Goal: Task Accomplishment & Management: Complete application form

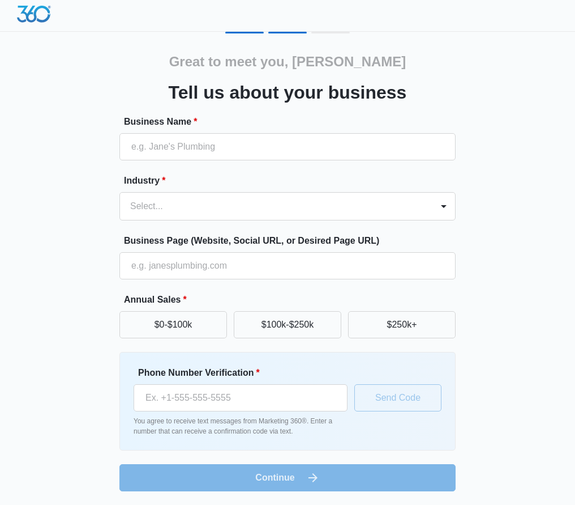
scroll to position [3, 0]
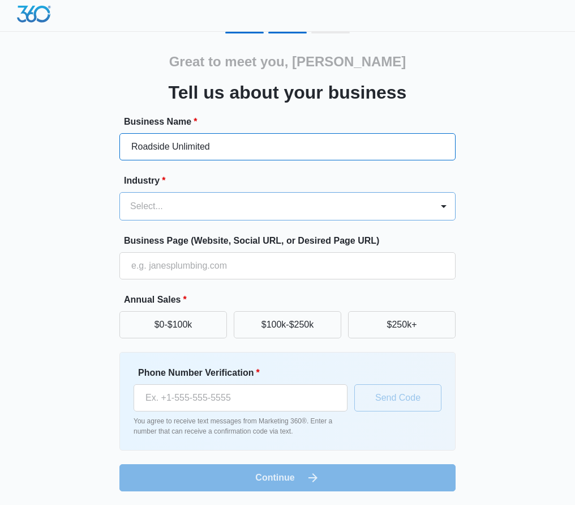
type input "Roadside Unlimited"
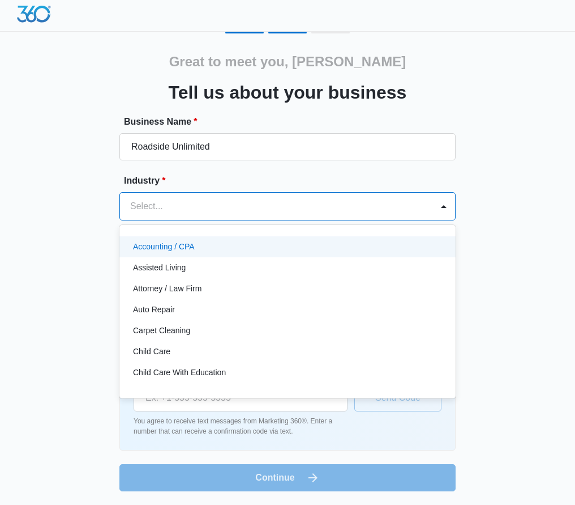
click at [187, 193] on div "Select..." at bounding box center [276, 206] width 313 height 27
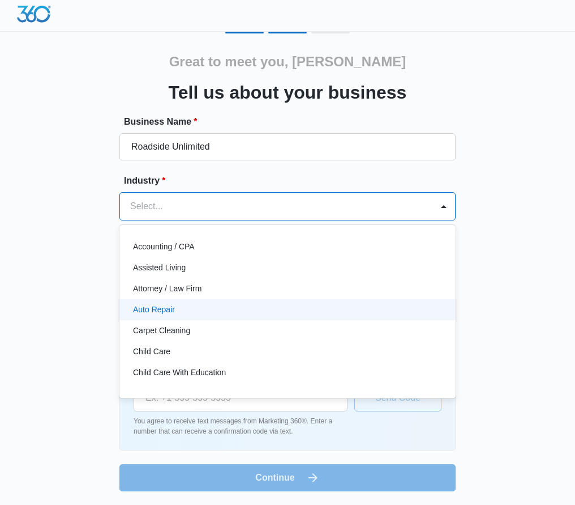
click at [166, 304] on p "Auto Repair" at bounding box center [154, 310] width 42 height 12
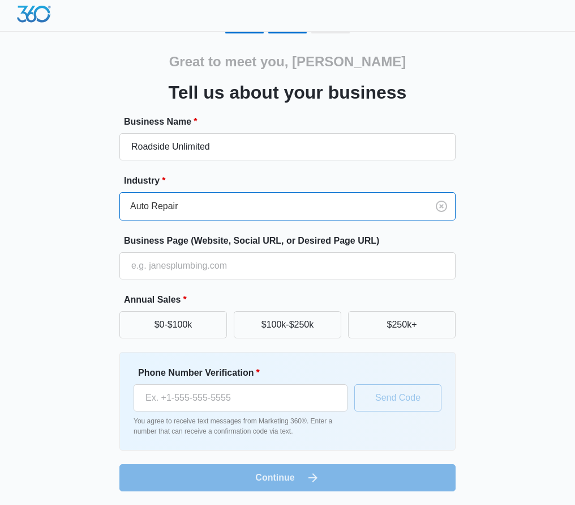
click at [173, 283] on form "Business Name * Roadside Unlimited Industry * option Auto Repair, selected. Aut…" at bounding box center [287, 303] width 336 height 376
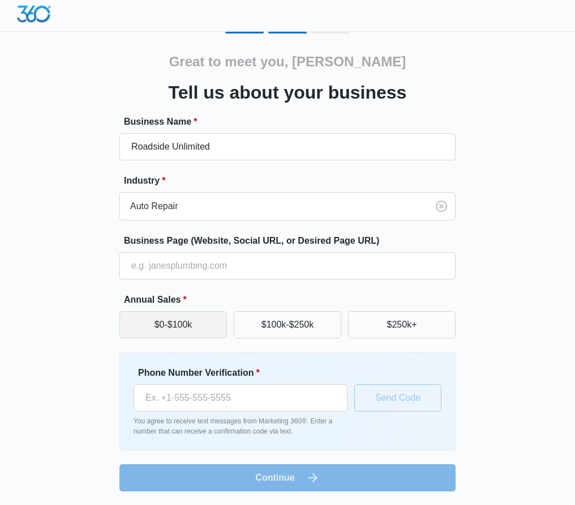
click at [202, 328] on button "$0-$100k" at bounding box center [173, 324] width 108 height 27
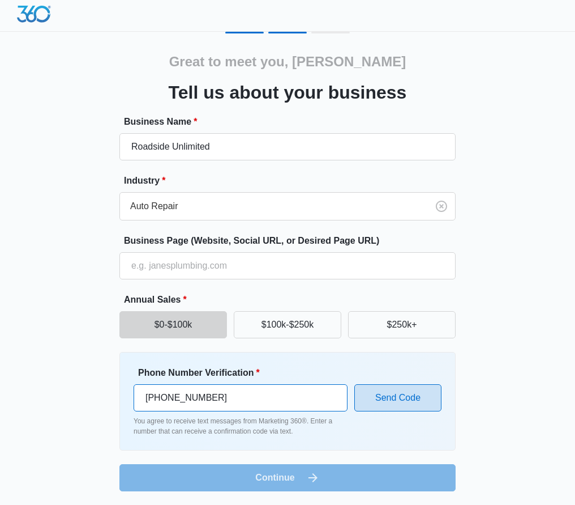
type input "[PHONE_NUMBER]"
click at [384, 402] on button "Send Code" at bounding box center [397, 397] width 87 height 27
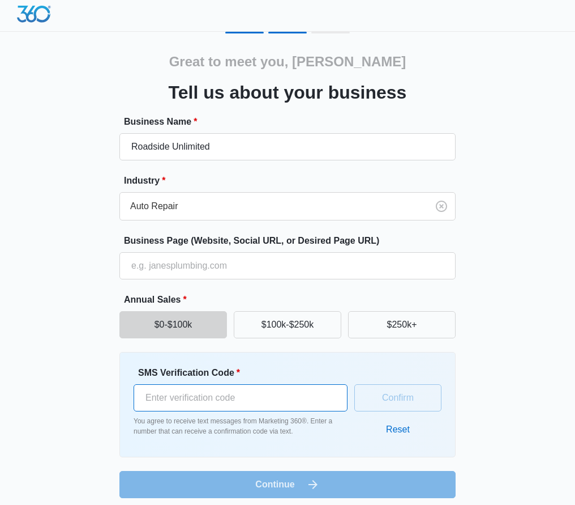
click at [305, 385] on input "SMS Verification Code *" at bounding box center [241, 397] width 214 height 27
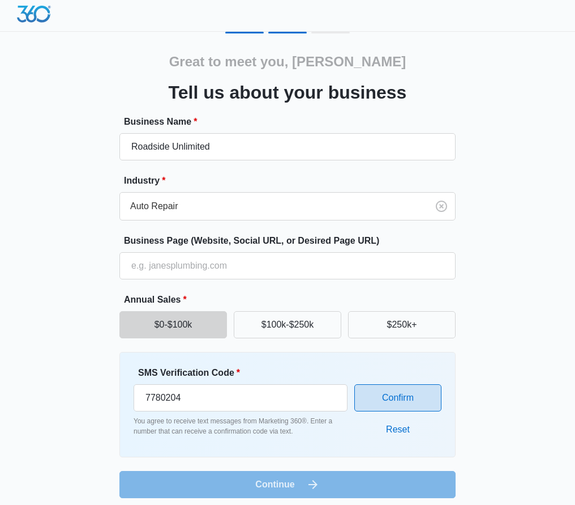
click at [421, 397] on button "Confirm" at bounding box center [397, 397] width 87 height 27
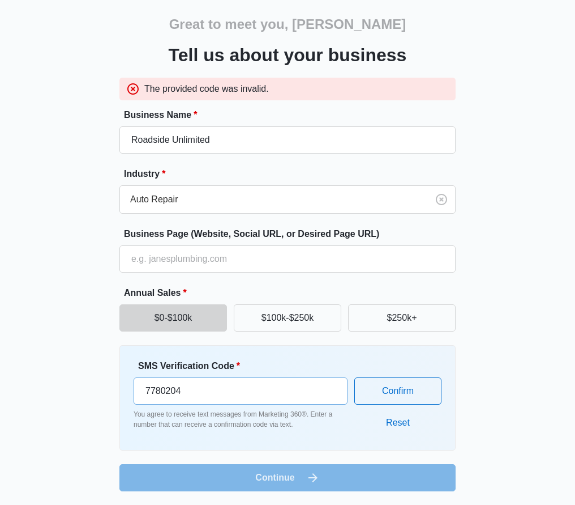
scroll to position [40, 0]
click at [240, 392] on input "7780204" at bounding box center [241, 390] width 214 height 27
type input "778204"
click at [429, 378] on button "Confirm" at bounding box center [397, 390] width 87 height 27
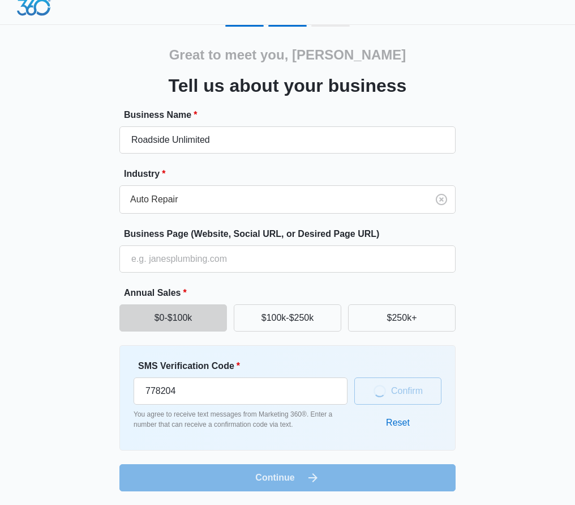
scroll to position [3, 0]
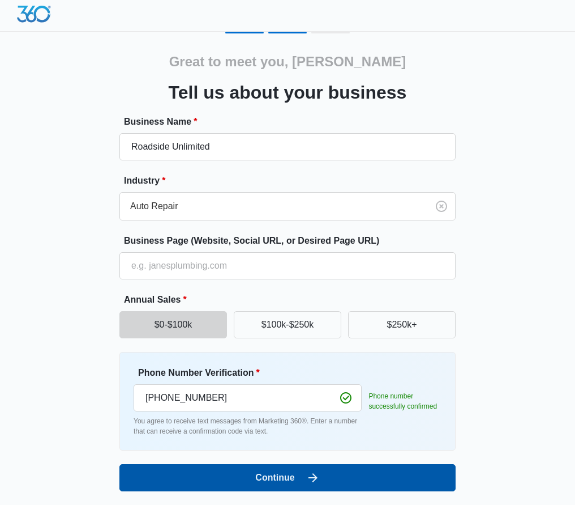
click at [291, 476] on button "Continue" at bounding box center [287, 477] width 336 height 27
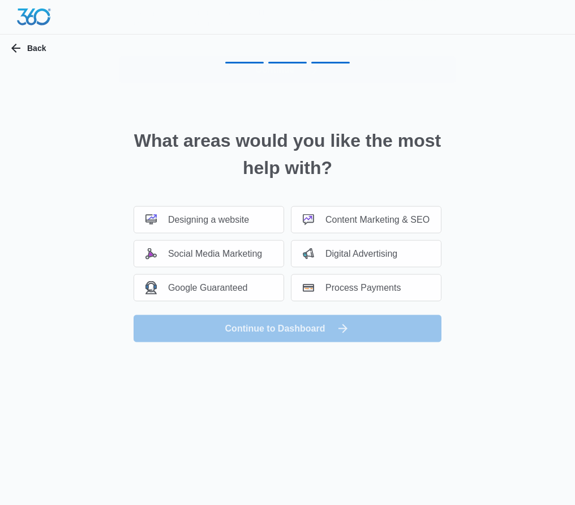
scroll to position [0, 0]
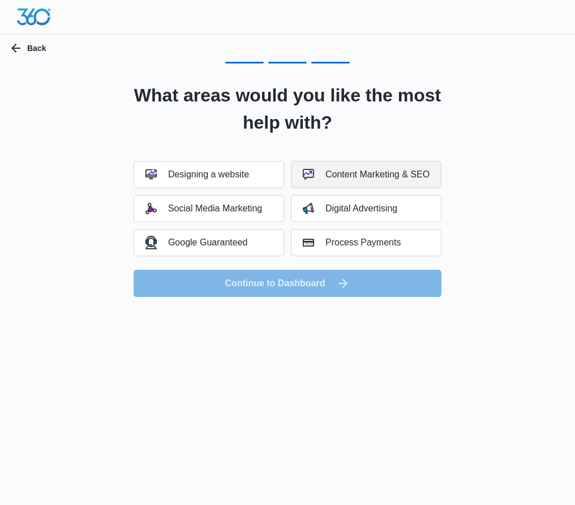
click at [362, 170] on div "Content Marketing & SEO" at bounding box center [366, 174] width 127 height 11
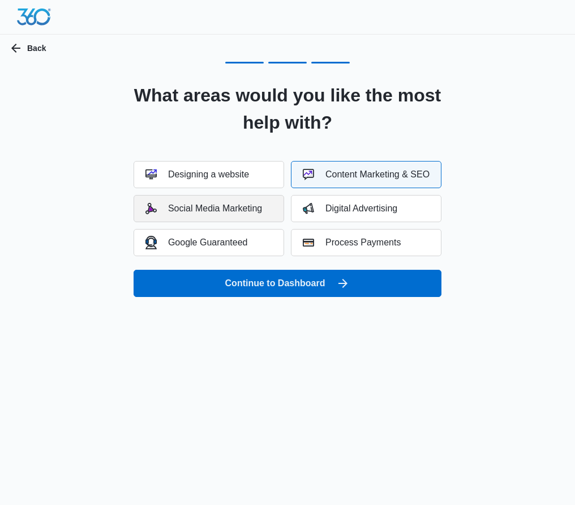
click at [250, 209] on div "Social Media Marketing" at bounding box center [204, 208] width 117 height 11
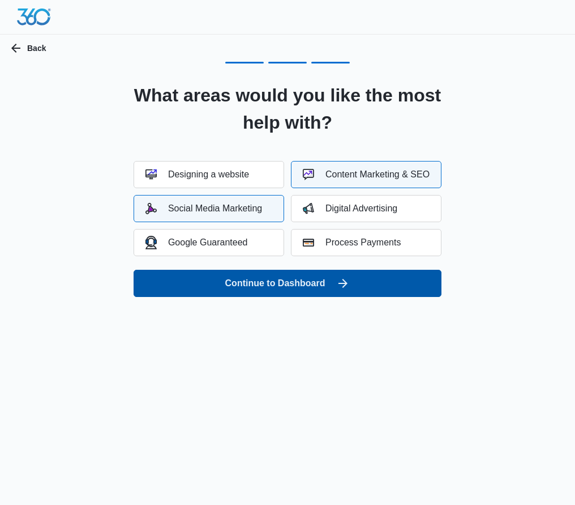
click at [289, 280] on button "Continue to Dashboard" at bounding box center [288, 283] width 308 height 27
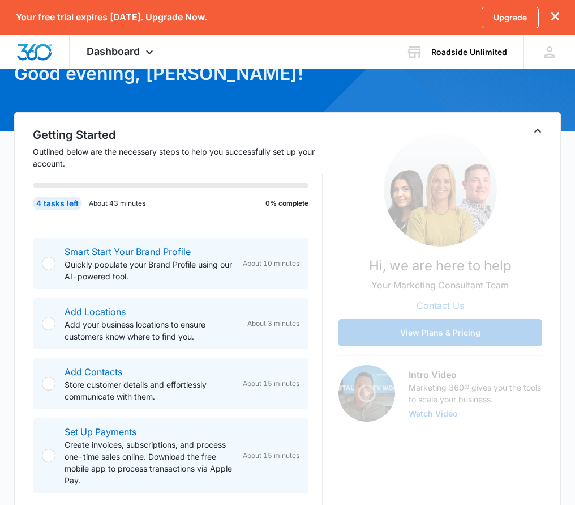
scroll to position [104, 0]
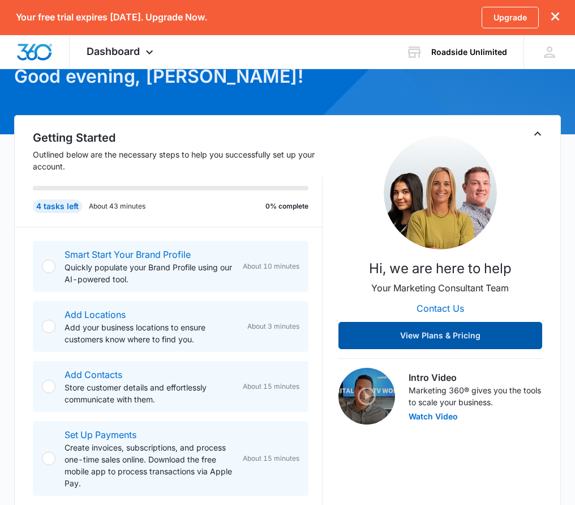
click at [451, 331] on button "View Plans & Pricing" at bounding box center [441, 335] width 204 height 27
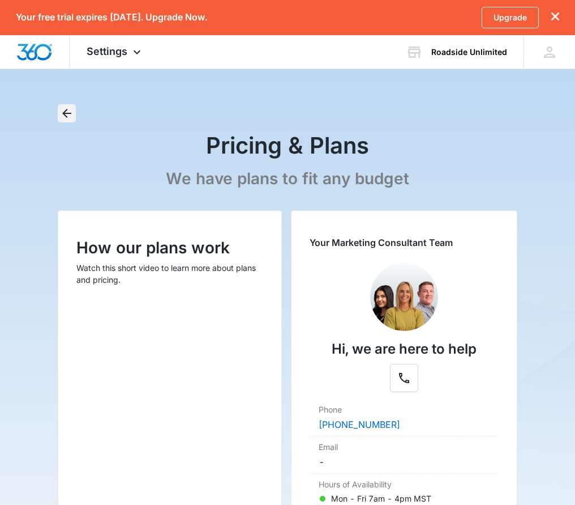
click at [63, 112] on icon "Back" at bounding box center [67, 113] width 14 height 14
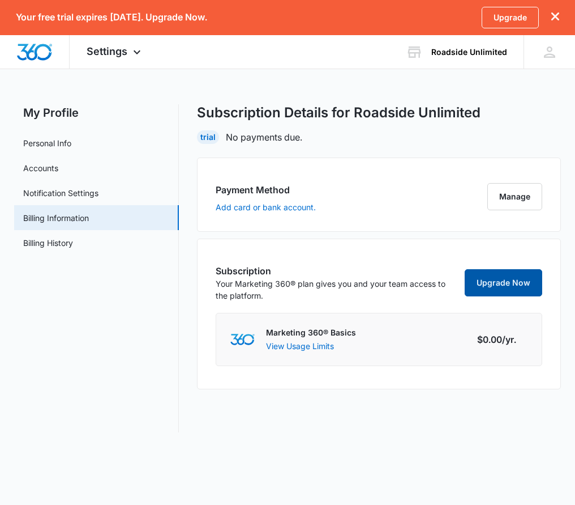
click at [482, 287] on link "Upgrade Now" at bounding box center [504, 282] width 78 height 27
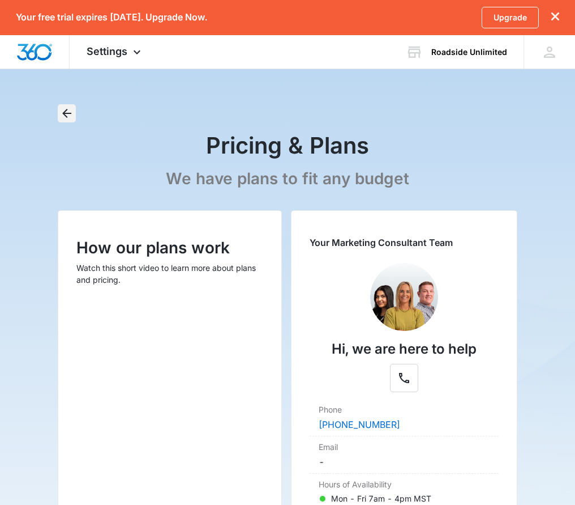
click at [65, 112] on icon "Back" at bounding box center [66, 113] width 9 height 9
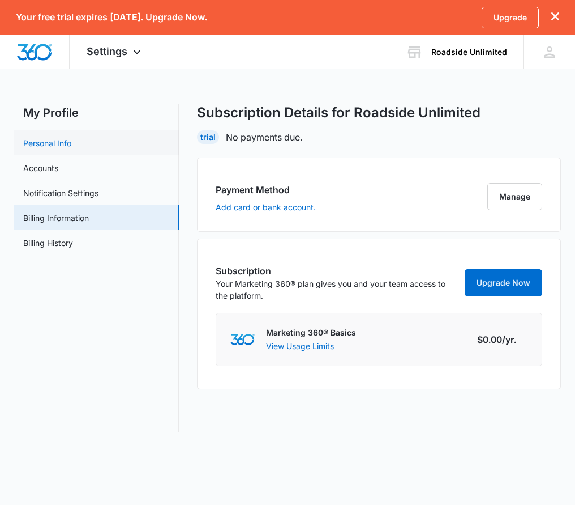
click at [47, 145] on link "Personal Info" at bounding box center [47, 143] width 48 height 12
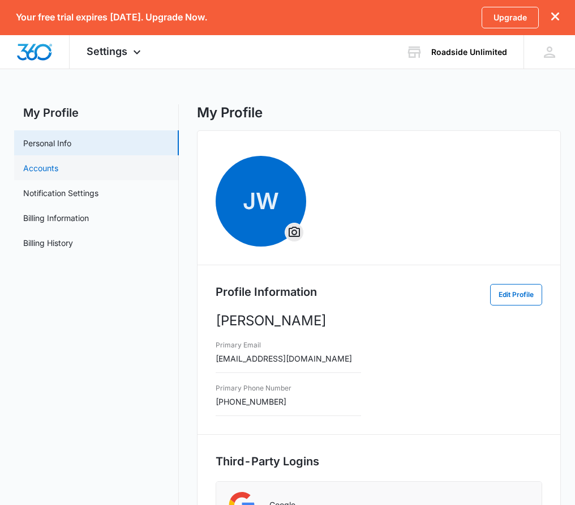
click at [46, 172] on link "Accounts" at bounding box center [40, 168] width 35 height 12
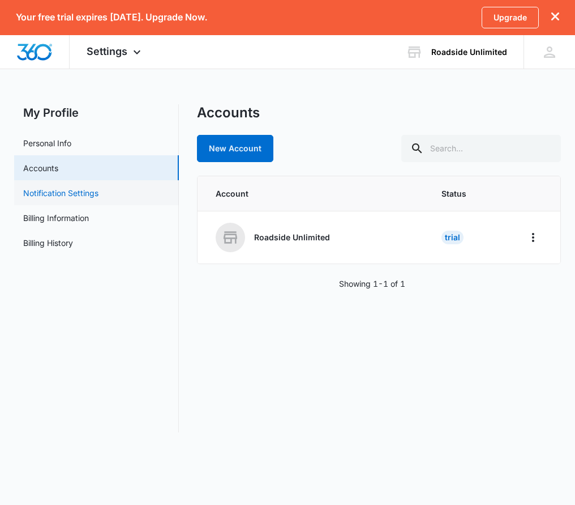
click at [50, 192] on link "Notification Settings" at bounding box center [60, 193] width 75 height 12
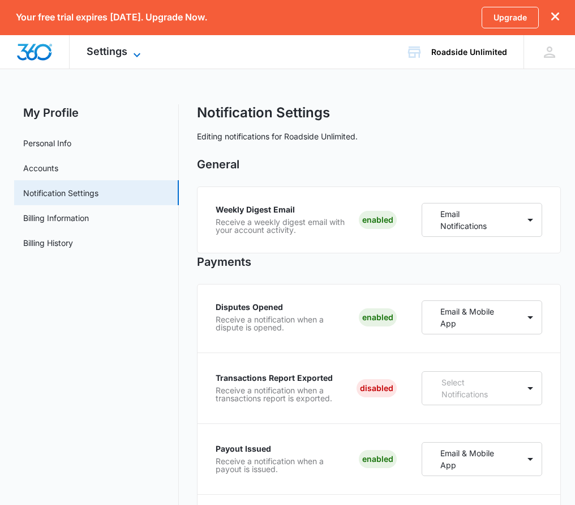
click at [110, 53] on span "Settings" at bounding box center [107, 51] width 41 height 12
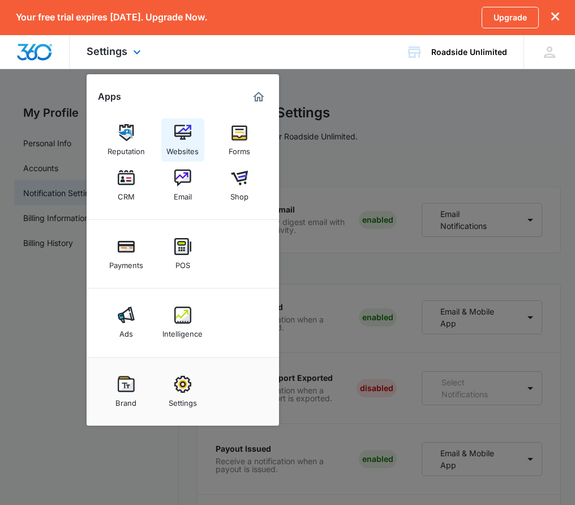
click at [182, 146] on div "Websites" at bounding box center [182, 148] width 32 height 15
